Goal: Transaction & Acquisition: Download file/media

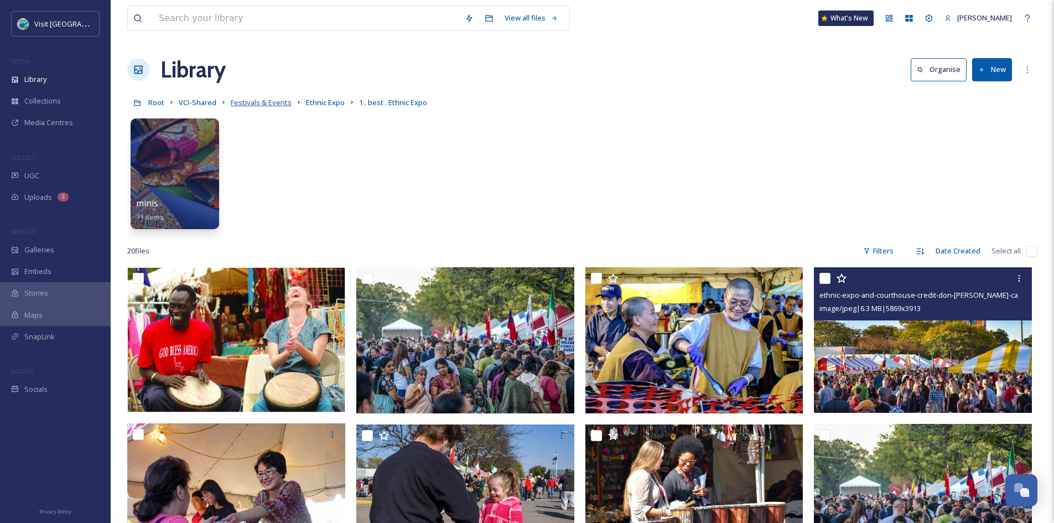
click at [259, 105] on span "Festivals & Events" at bounding box center [261, 102] width 61 height 10
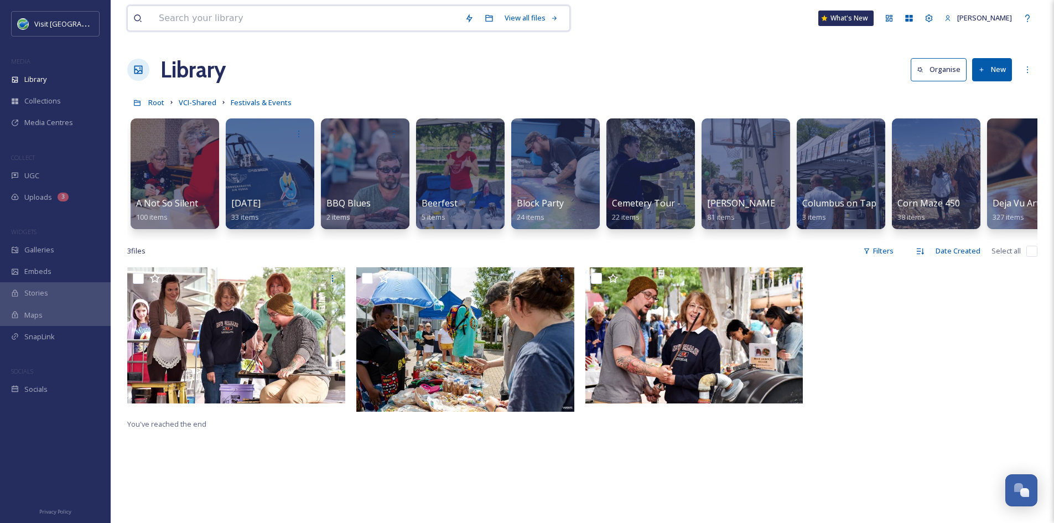
click at [225, 22] on input at bounding box center [306, 18] width 306 height 24
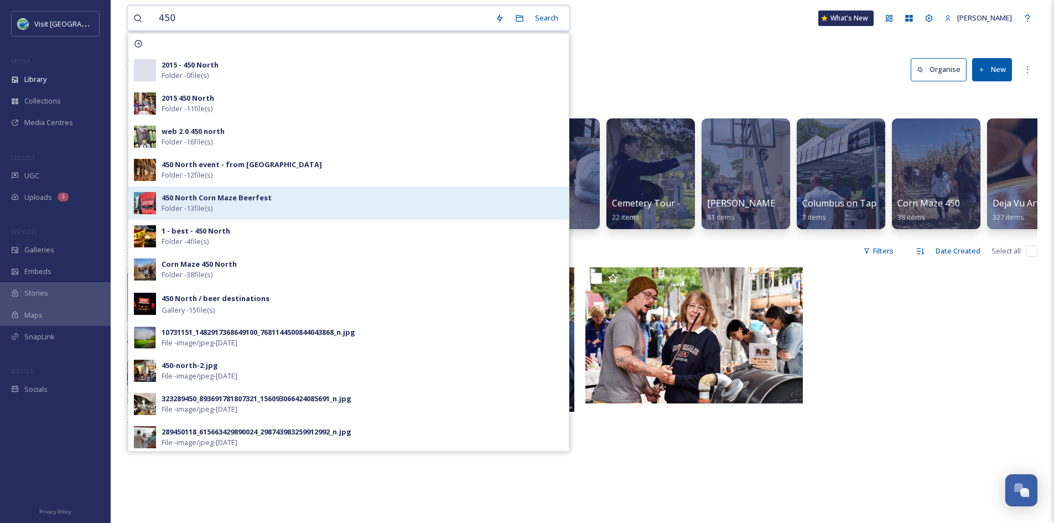
type input "450"
click at [250, 199] on strong "450 North Corn Maze Beerfest" at bounding box center [216, 197] width 110 height 10
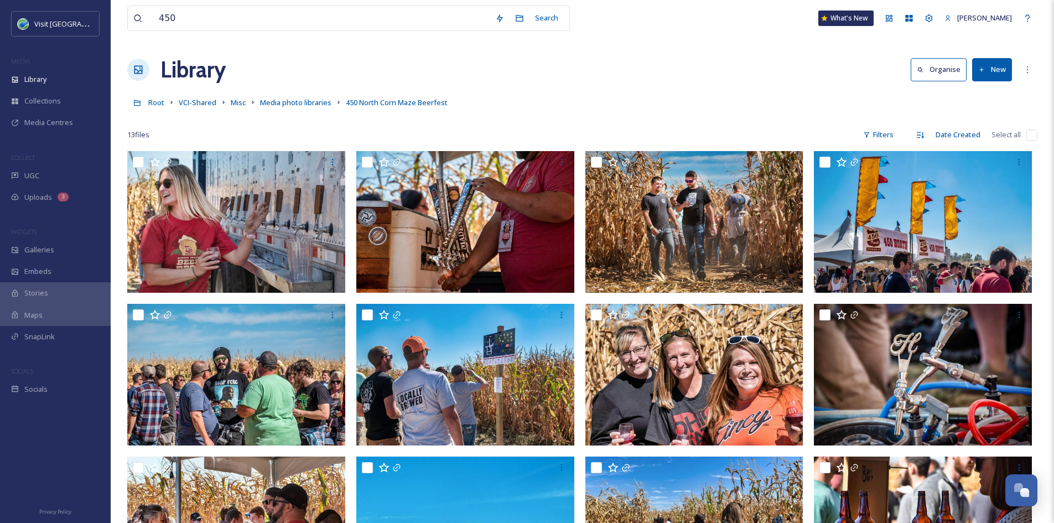
click at [712, 95] on div "Root VCI-Shared Misc Media photo libraries 450 North Corn Maze Beerfest" at bounding box center [582, 102] width 910 height 21
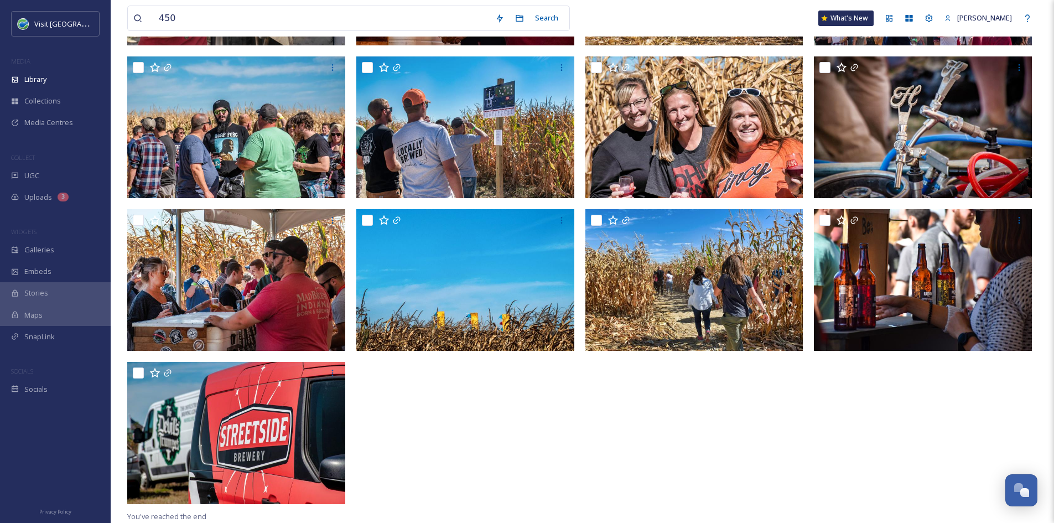
scroll to position [247, 0]
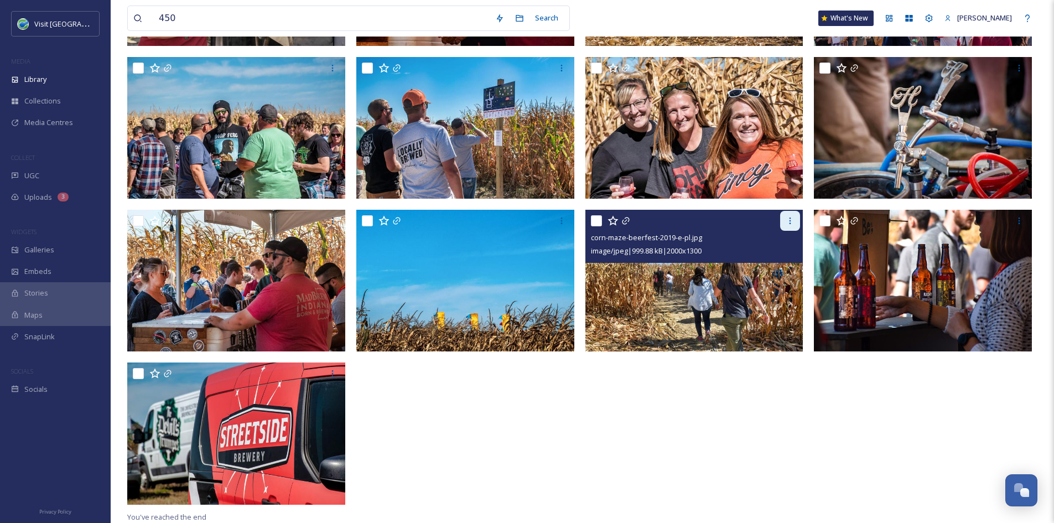
click at [791, 221] on icon at bounding box center [789, 220] width 9 height 9
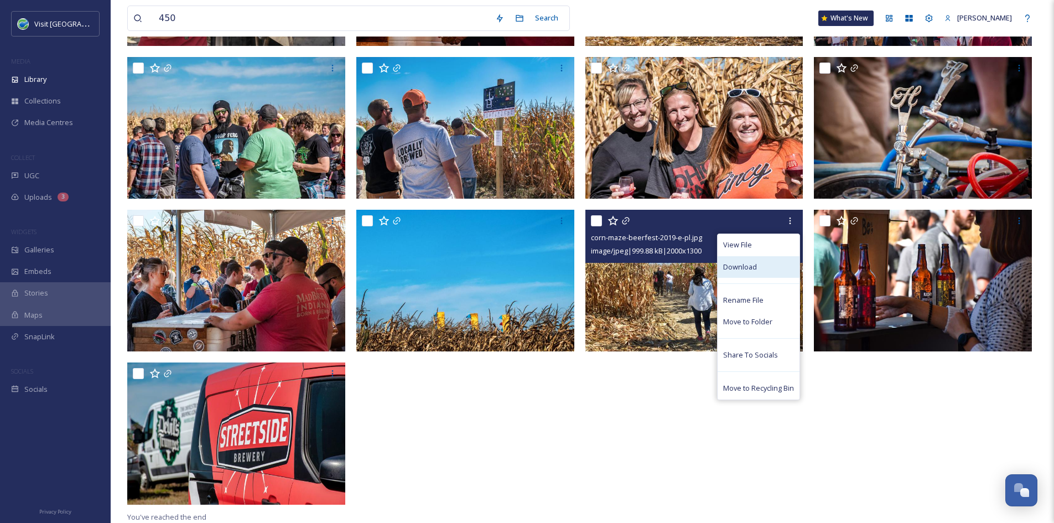
click at [750, 270] on span "Download" at bounding box center [740, 267] width 34 height 11
